Goal: Information Seeking & Learning: Learn about a topic

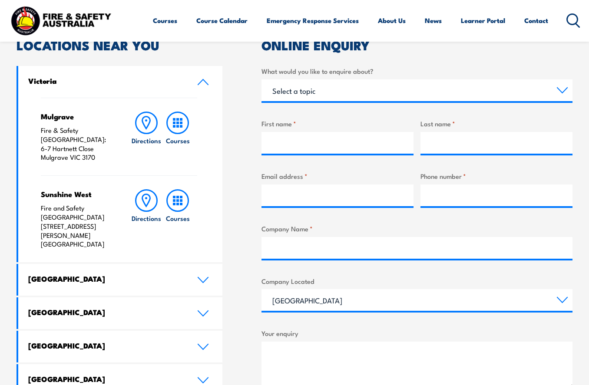
scroll to position [276, 0]
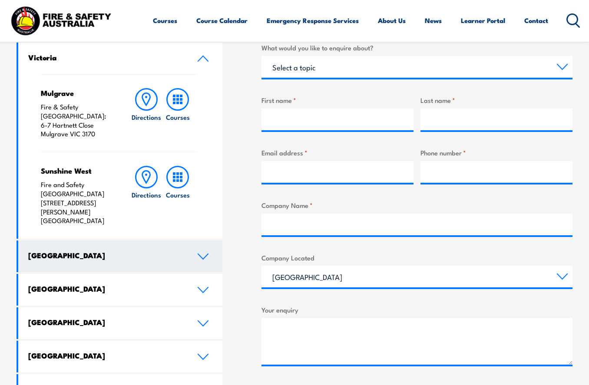
click at [201, 241] on link "[GEOGRAPHIC_DATA]" at bounding box center [120, 257] width 204 height 32
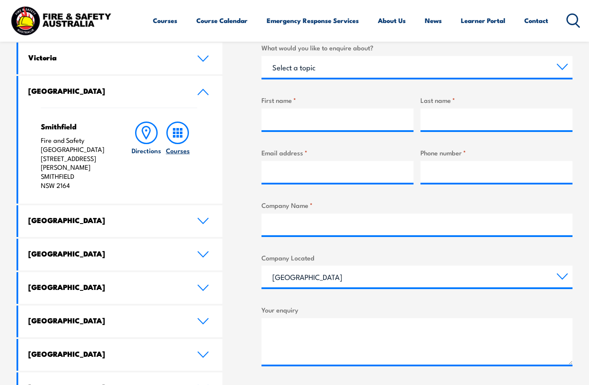
click at [179, 131] on icon at bounding box center [177, 133] width 23 height 23
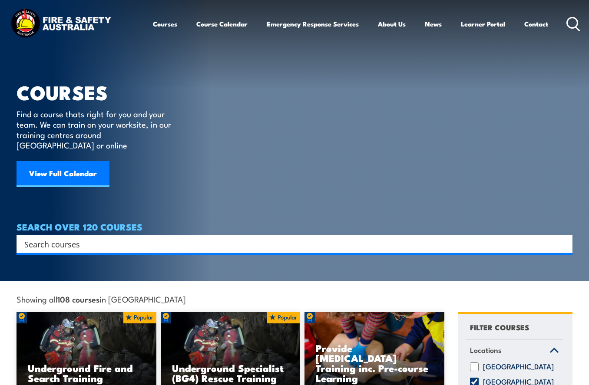
click at [152, 238] on input "Search input" at bounding box center [288, 244] width 529 height 13
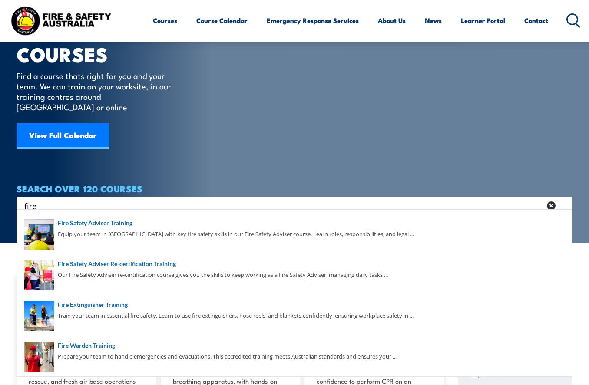
scroll to position [121, 0]
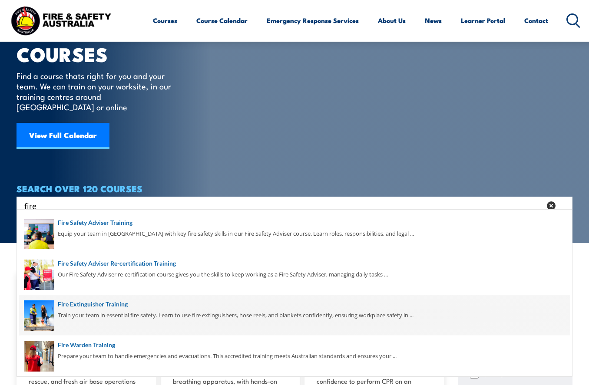
type input "fire"
click at [82, 312] on span at bounding box center [294, 315] width 551 height 41
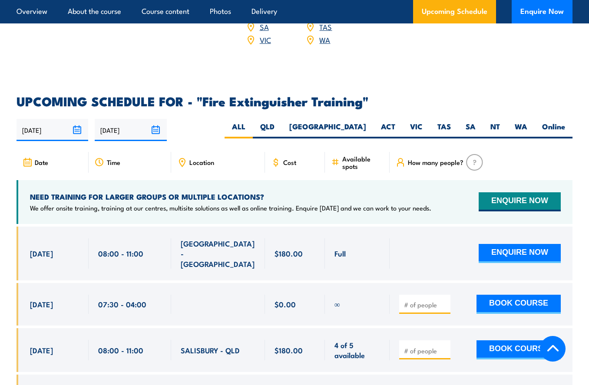
scroll to position [1337, 0]
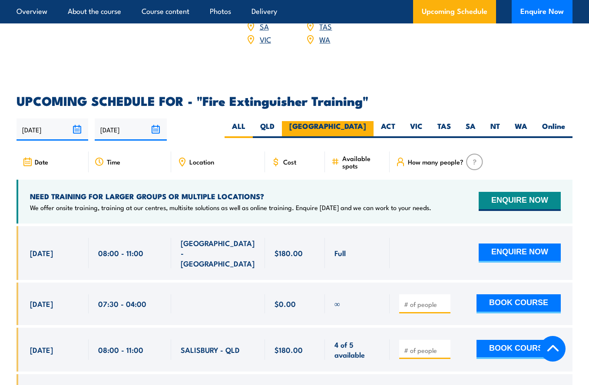
click at [362, 125] on label "NSW" at bounding box center [328, 129] width 92 height 17
click at [366, 125] on input "NSW" at bounding box center [369, 124] width 6 height 6
radio input "true"
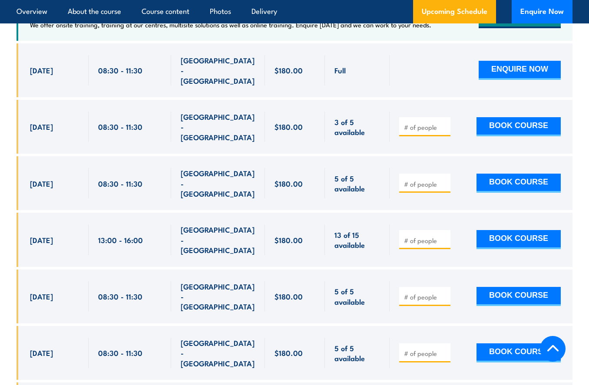
scroll to position [1535, 0]
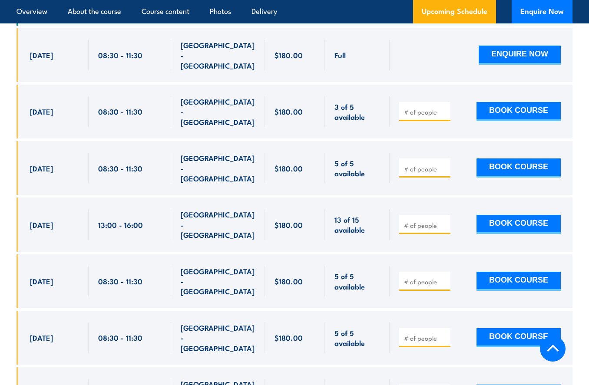
click at [133, 116] on div "Full Full" at bounding box center [295, 316] width 556 height 576
